Goal: Task Accomplishment & Management: Manage account settings

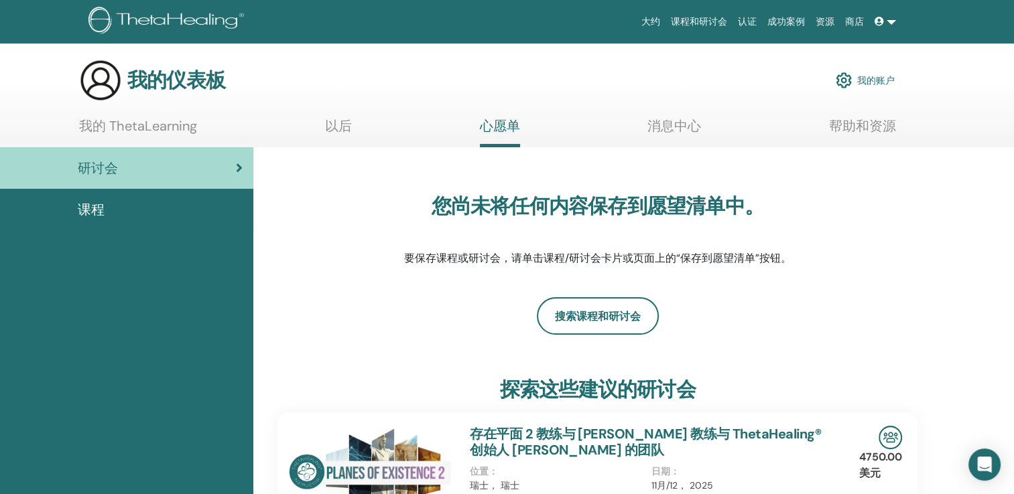
click at [123, 127] on link "我的 ThetaLearning" at bounding box center [138, 131] width 118 height 26
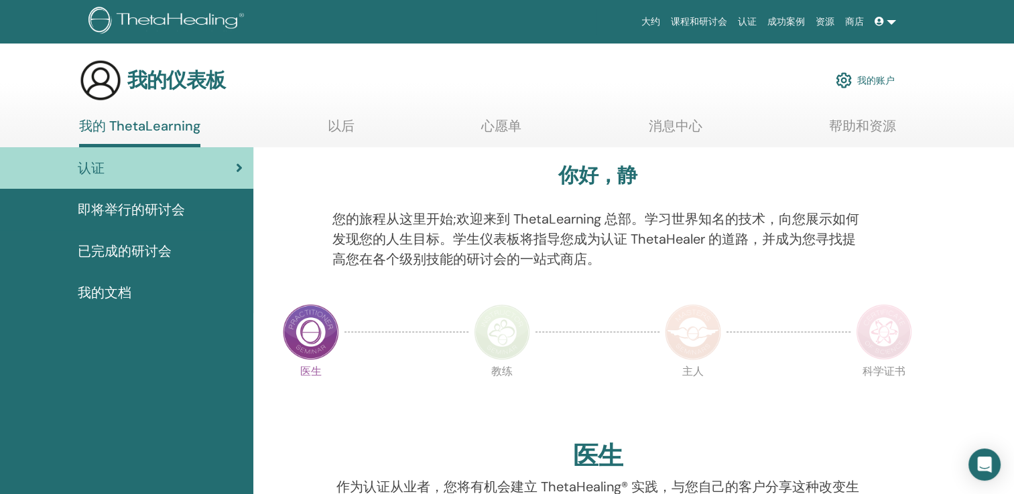
click at [591, 304] on div at bounding box center [597, 332] width 124 height 62
click at [870, 25] on link at bounding box center [885, 21] width 32 height 25
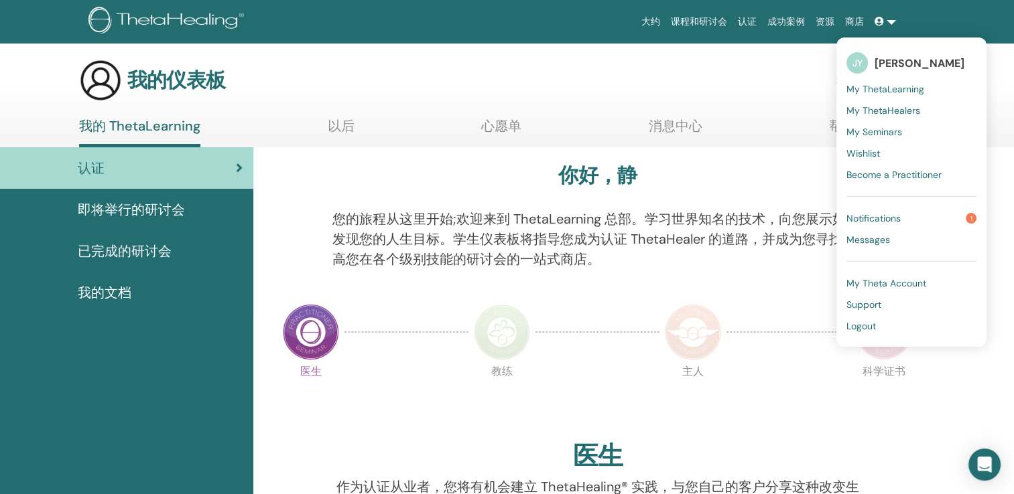
click at [852, 322] on span "Logout" at bounding box center [860, 326] width 29 height 12
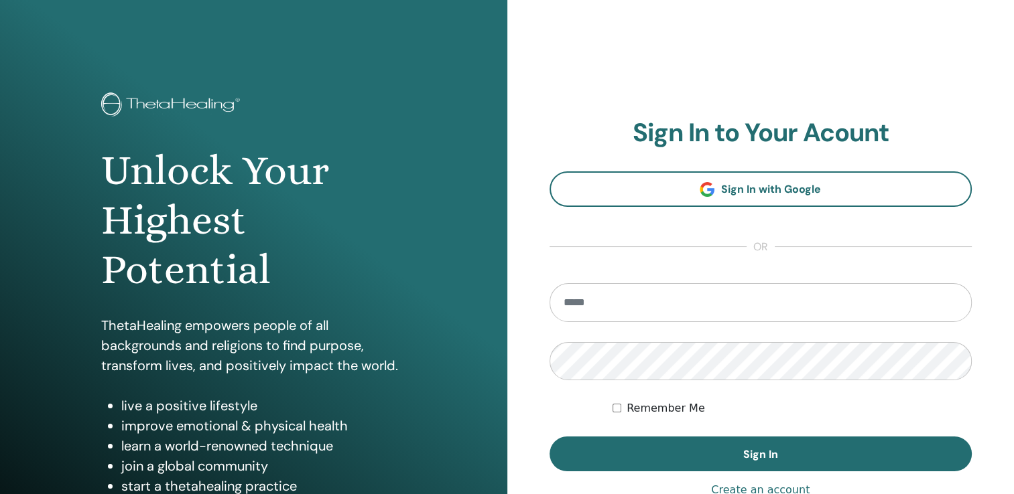
type input "**********"
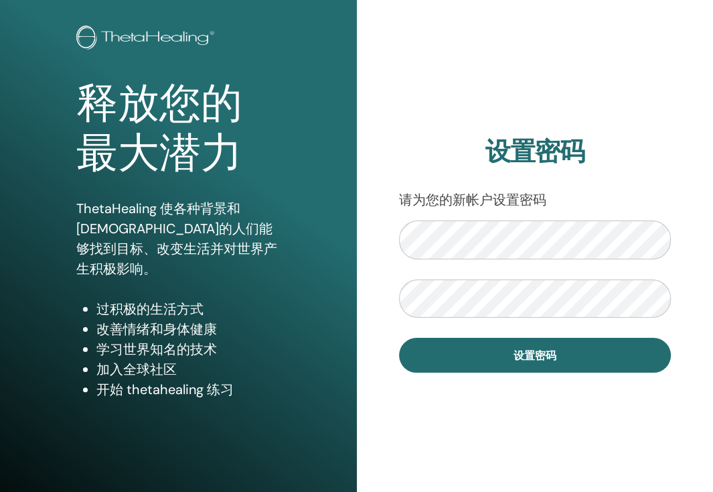
scroll to position [67, 0]
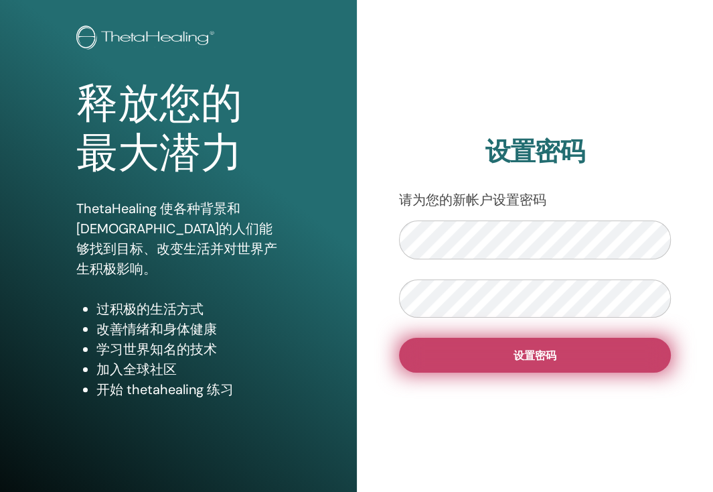
click at [654, 360] on button "设置密码" at bounding box center [535, 355] width 273 height 35
